Goal: Complete application form: Complete application form

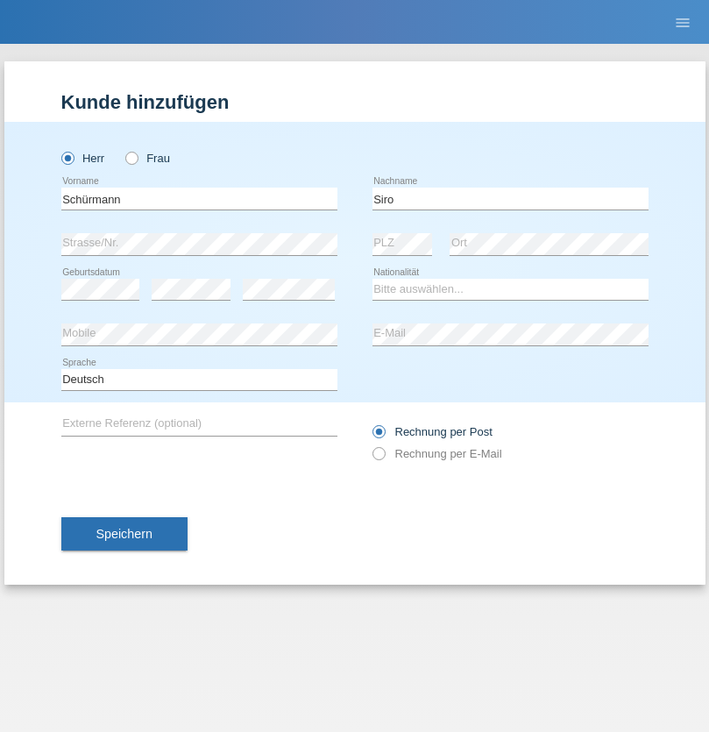
type input "Siro"
select select "CH"
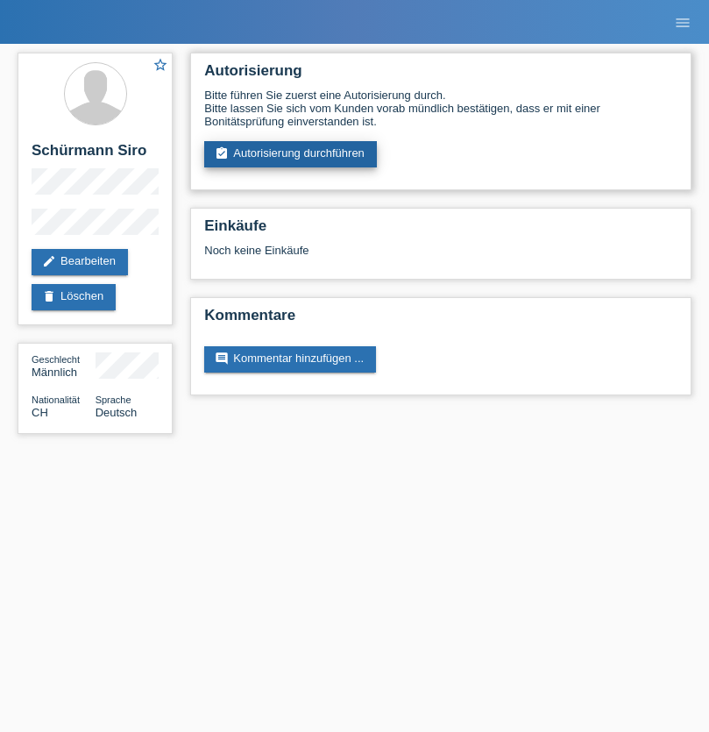
click at [291, 154] on link "assignment_turned_in Autorisierung durchführen" at bounding box center [290, 154] width 173 height 26
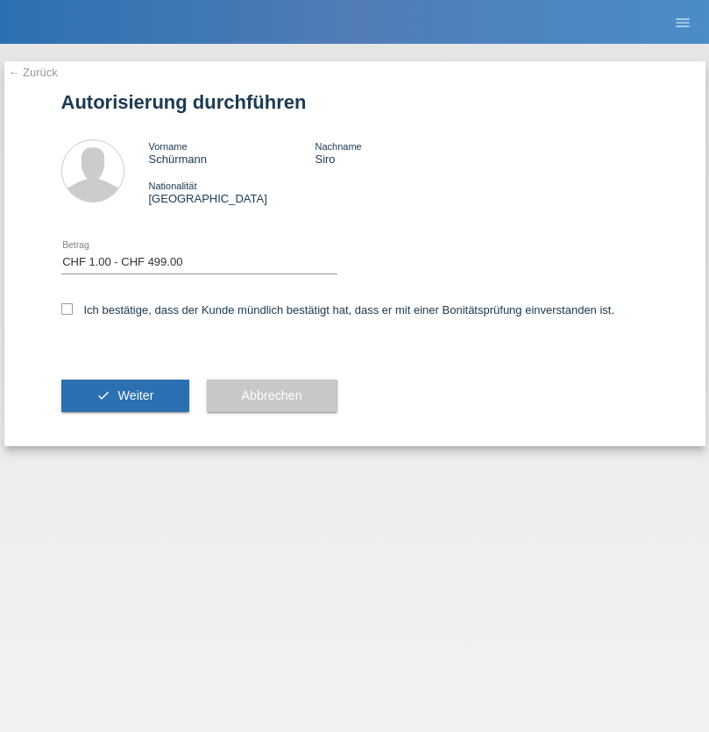
select select "1"
checkbox input "true"
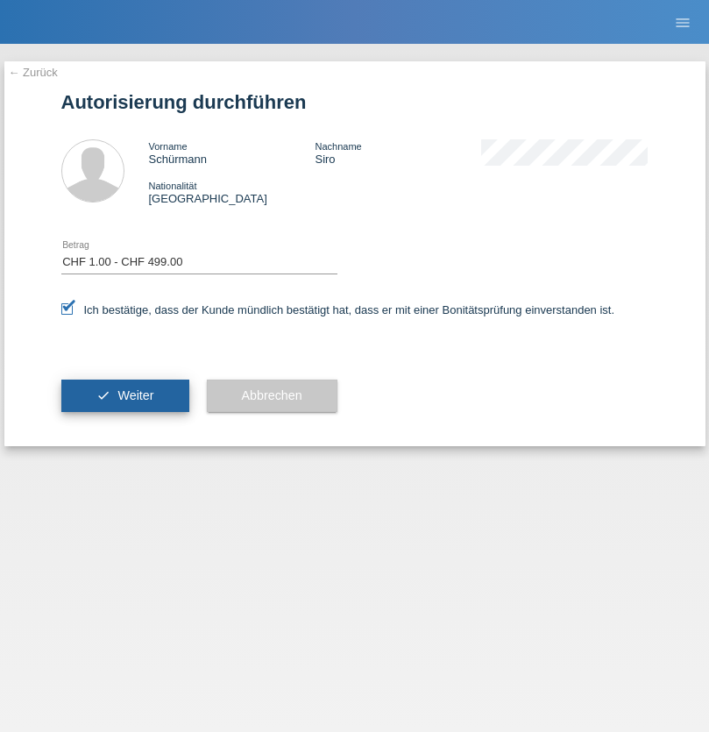
click at [124, 395] on span "Weiter" at bounding box center [135, 395] width 36 height 14
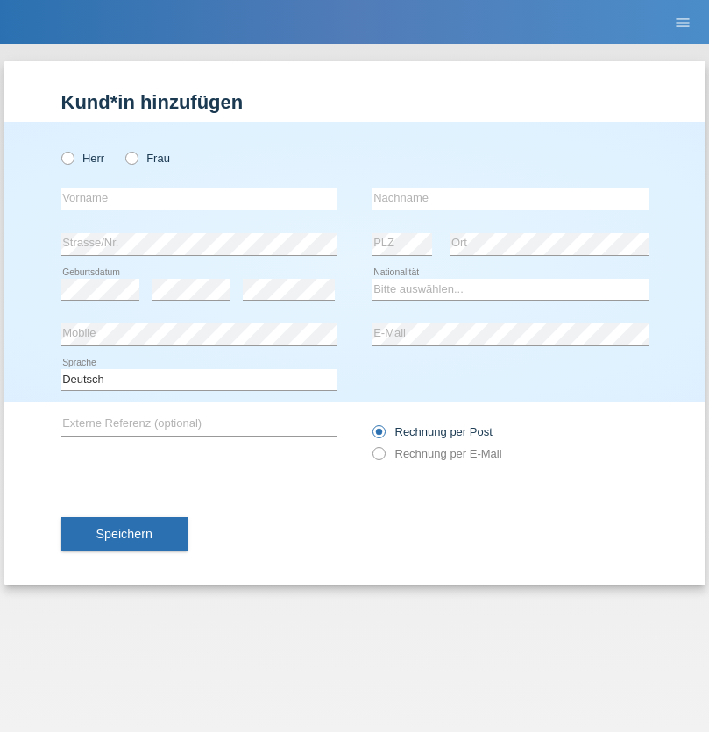
radio input "true"
click at [199, 198] on input "text" at bounding box center [199, 199] width 276 height 22
type input "Beatrice"
click at [510, 198] on input "text" at bounding box center [510, 199] width 276 height 22
type input "Zuberbühler"
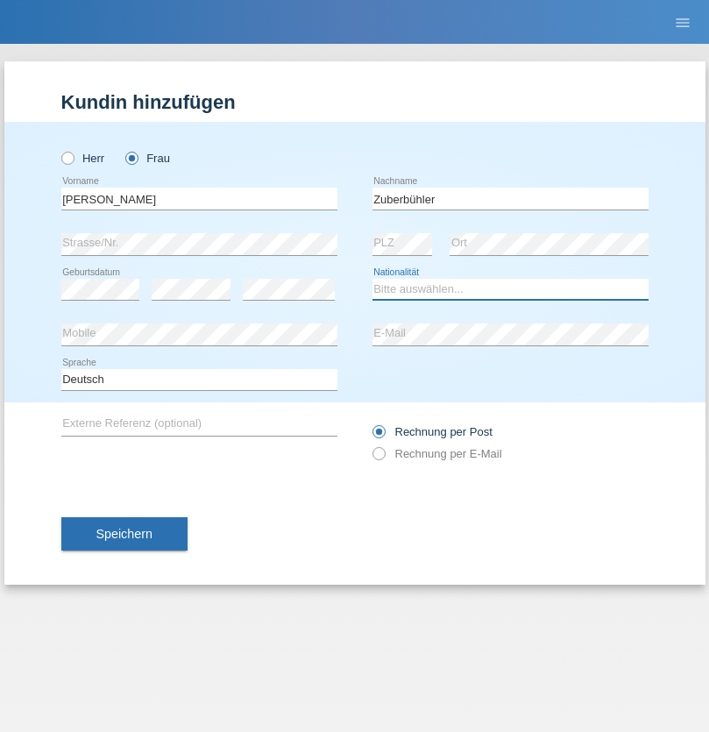
select select "CH"
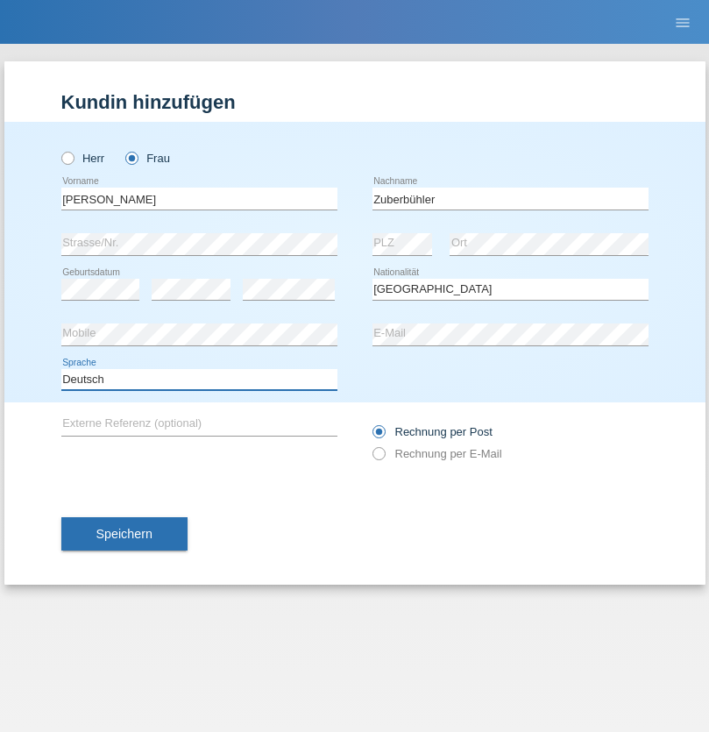
select select "en"
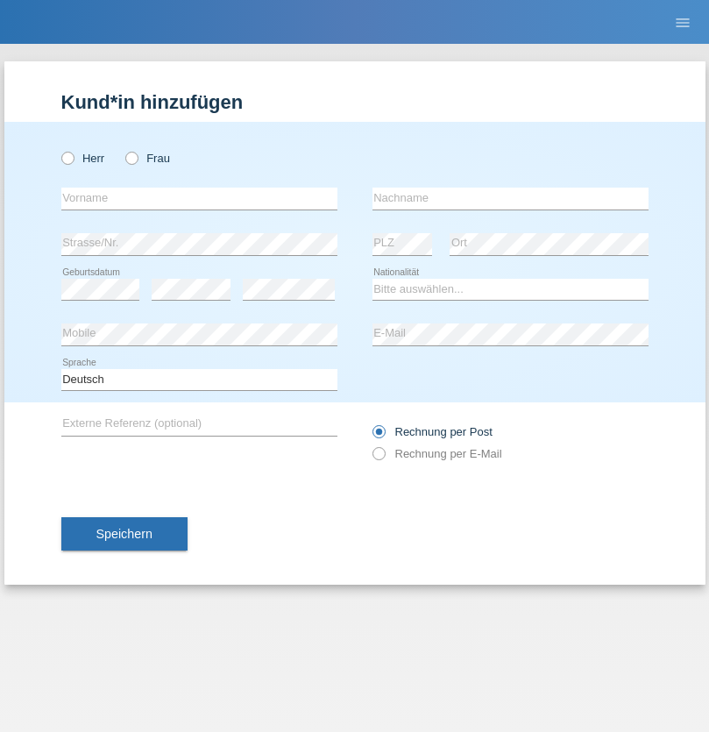
radio input "true"
click at [199, 198] on input "text" at bounding box center [199, 199] width 276 height 22
type input "Chiara Maria"
click at [510, 198] on input "text" at bounding box center [510, 199] width 276 height 22
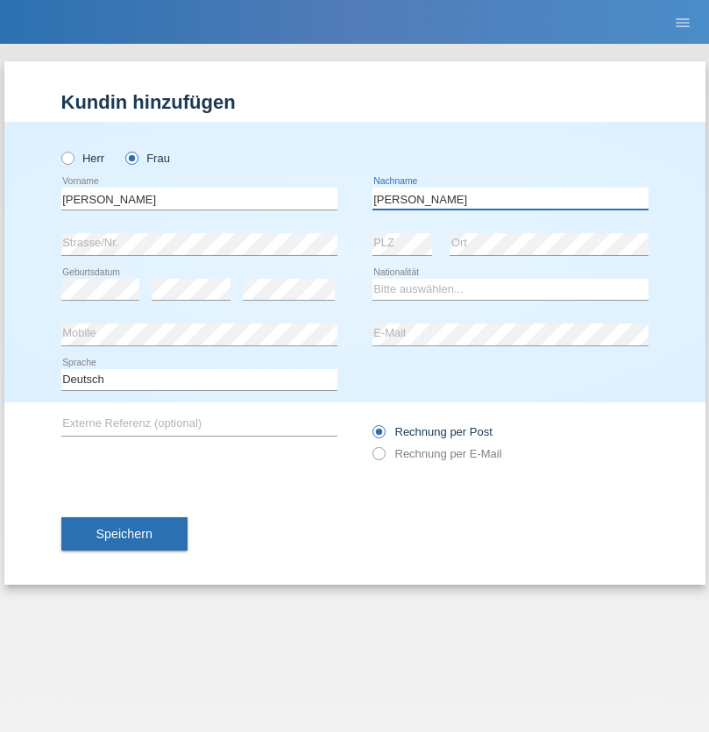
type input "Recine"
select select "CH"
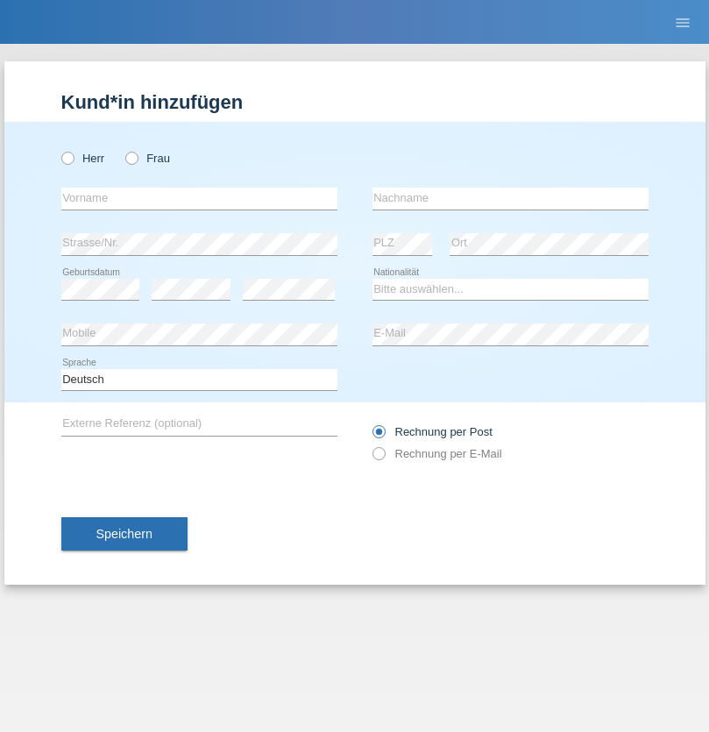
radio input "true"
click at [199, 198] on input "text" at bounding box center [199, 199] width 276 height 22
type input "Christof"
click at [510, 198] on input "text" at bounding box center [510, 199] width 276 height 22
type input "Schenkel"
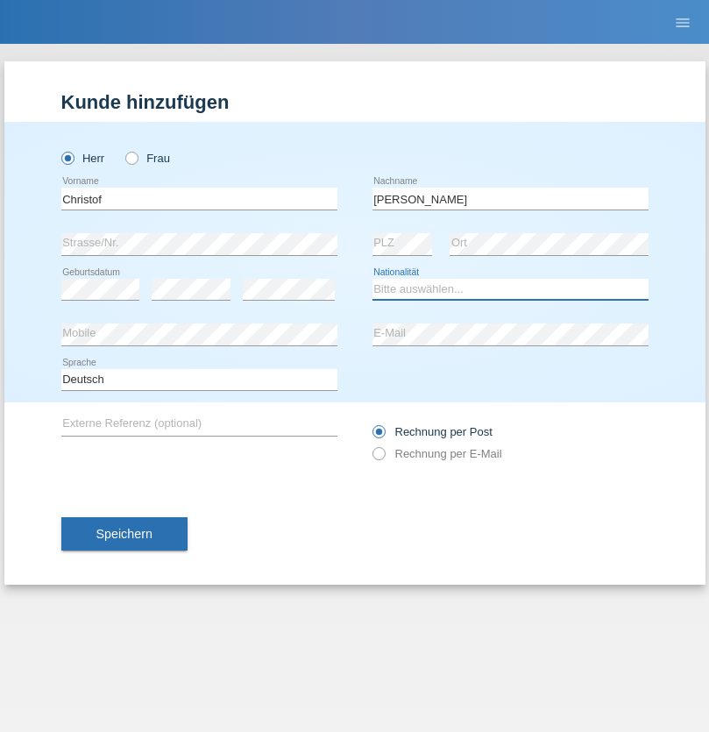
select select "CH"
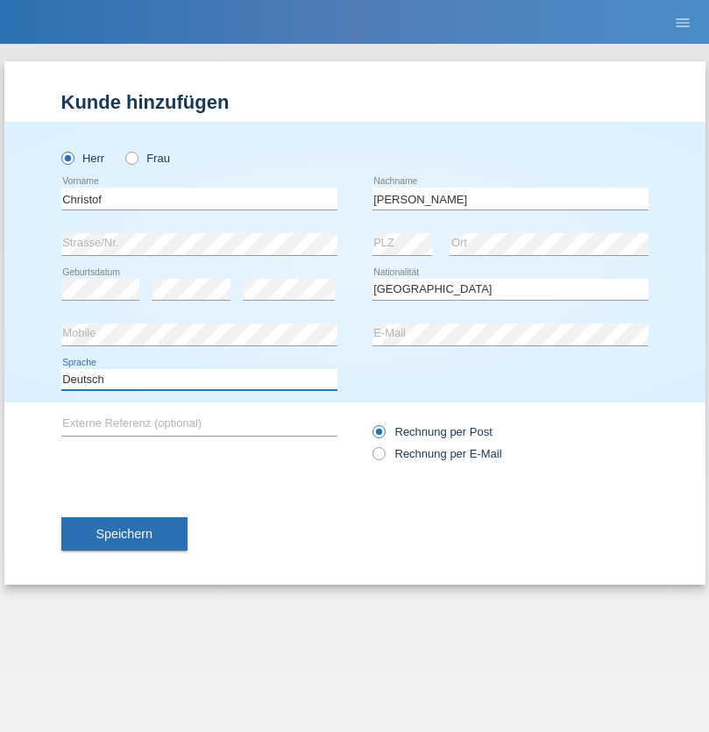
select select "en"
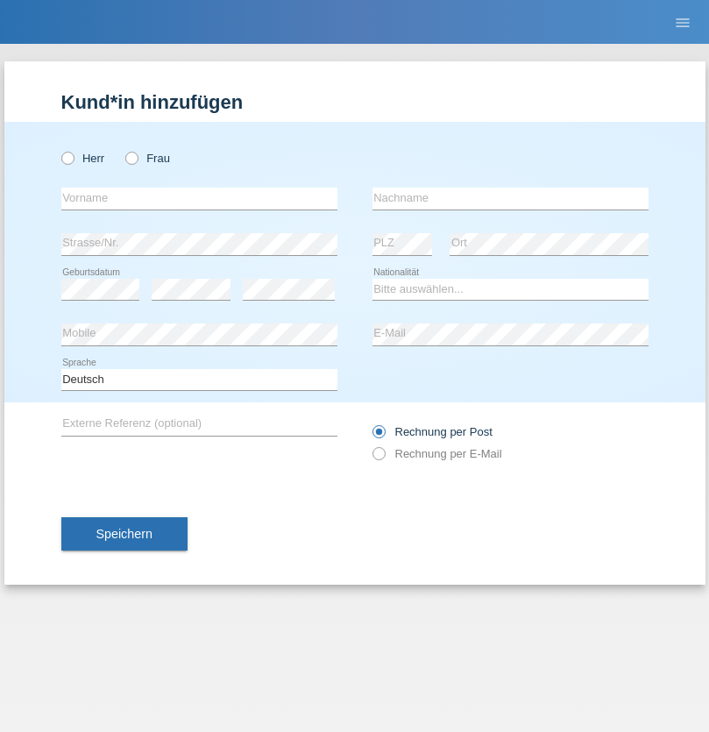
radio input "true"
click at [199, 198] on input "text" at bounding box center [199, 199] width 276 height 22
type input "Qashqo"
click at [510, 198] on input "text" at bounding box center [510, 199] width 276 height 22
type input "[PERSON_NAME]"
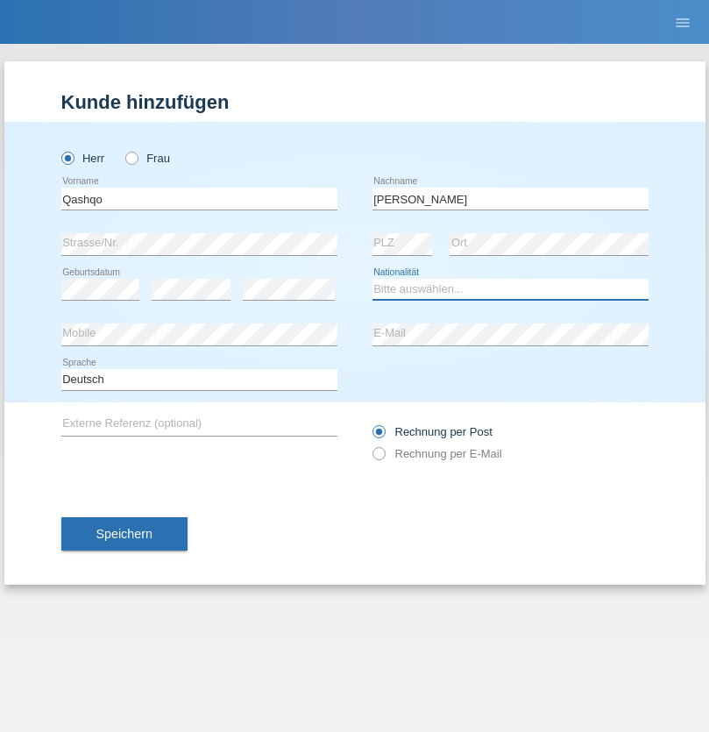
select select "CH"
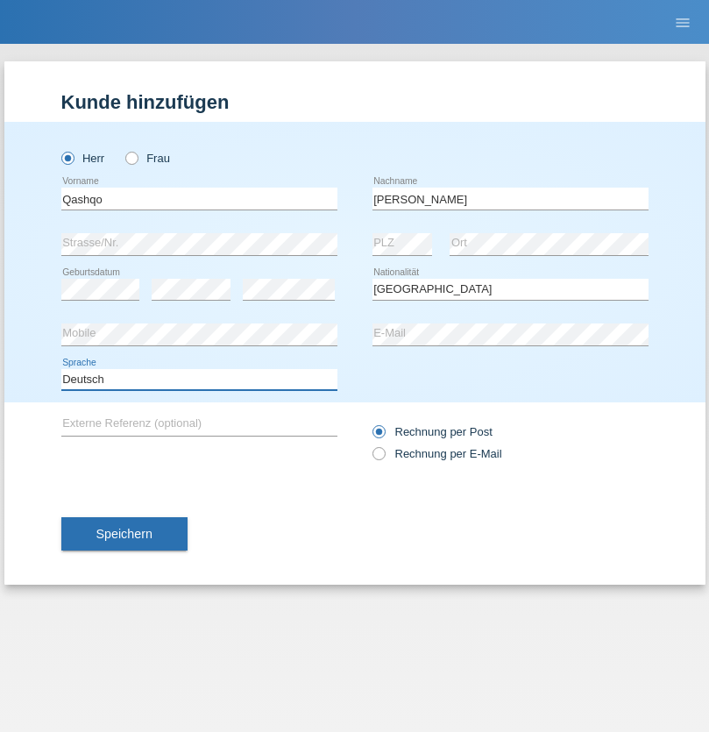
select select "en"
